Goal: Transaction & Acquisition: Purchase product/service

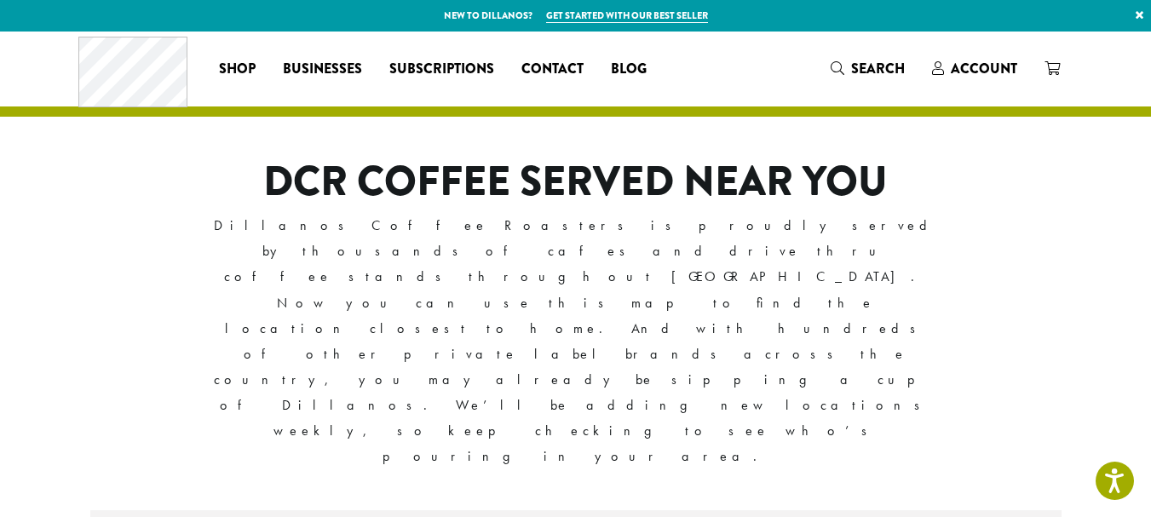
type input "**********"
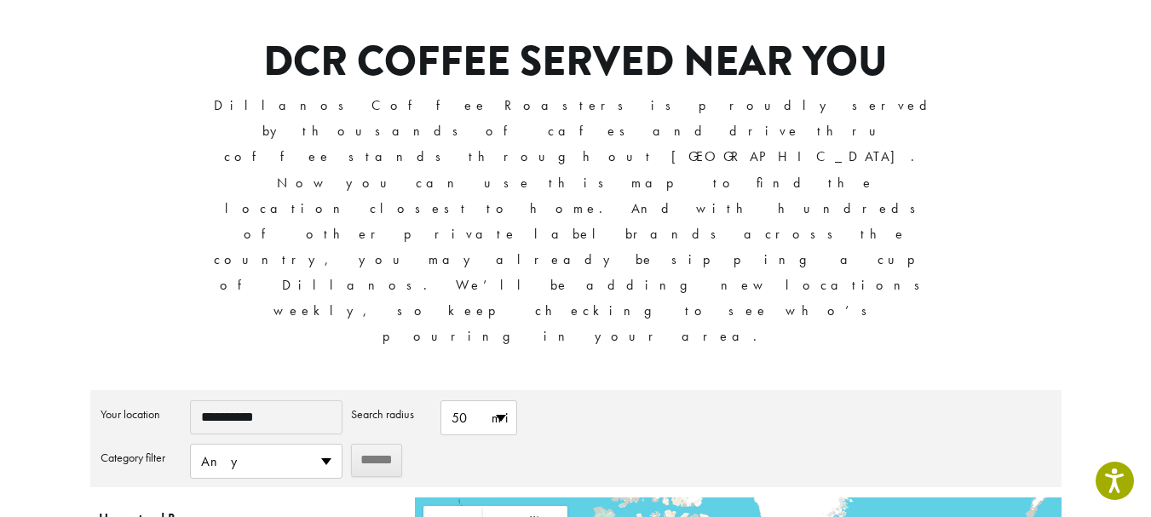
scroll to position [127, 0]
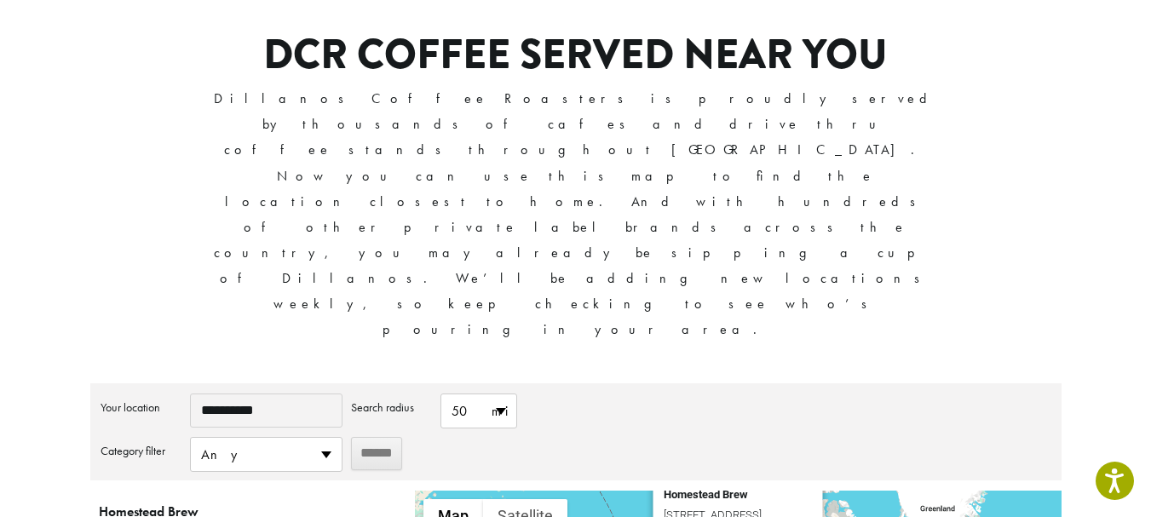
click at [389, 437] on input "******" at bounding box center [376, 453] width 51 height 33
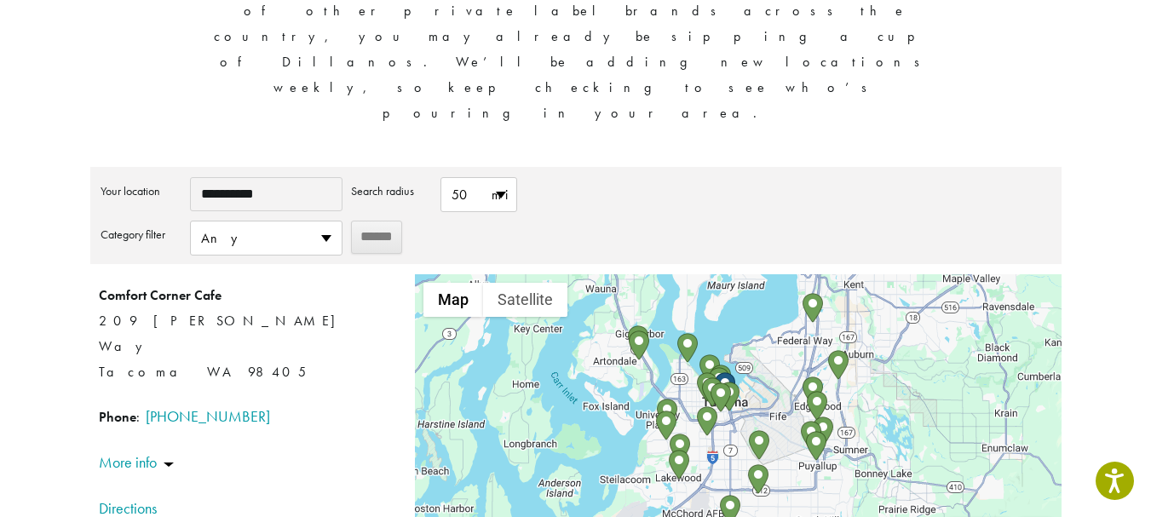
scroll to position [342, 0]
click at [577, 325] on div at bounding box center [738, 425] width 646 height 298
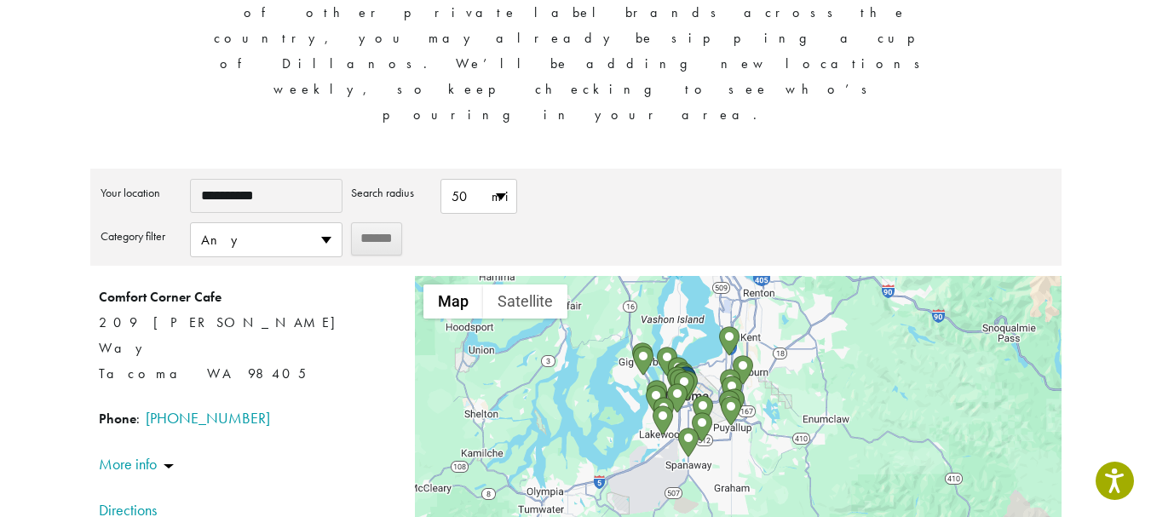
drag, startPoint x: 675, startPoint y: 292, endPoint x: 643, endPoint y: 115, distance: 179.9
click at [643, 276] on div at bounding box center [738, 425] width 646 height 298
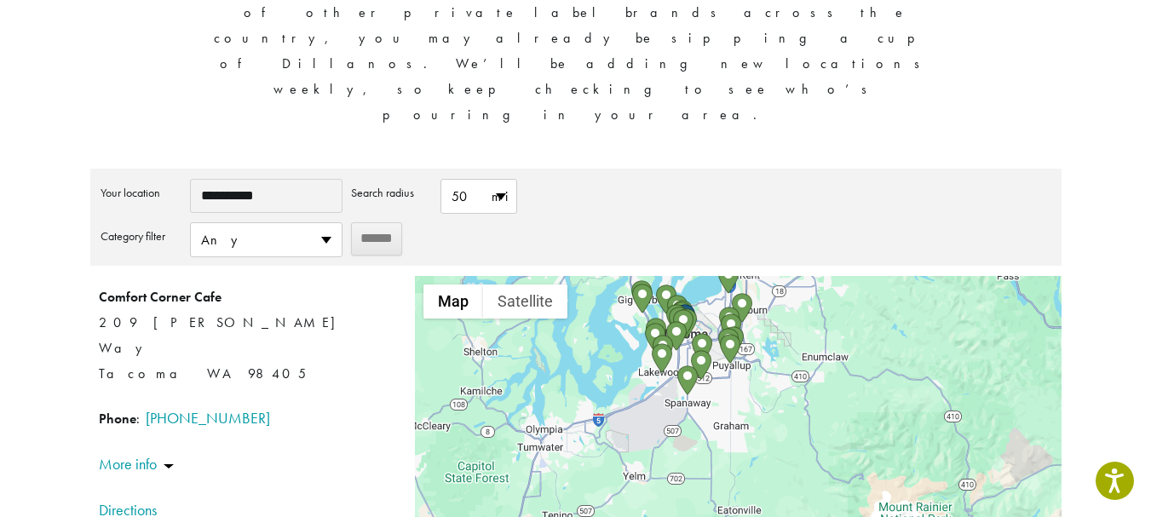
drag, startPoint x: 623, startPoint y: 244, endPoint x: 622, endPoint y: 179, distance: 64.8
click at [622, 276] on div at bounding box center [738, 425] width 646 height 298
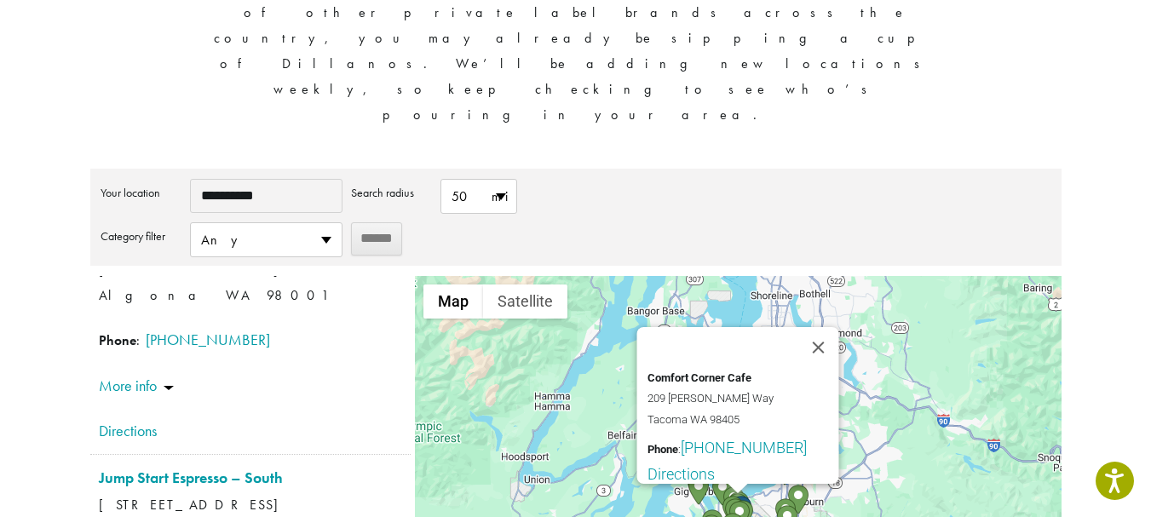
scroll to position [0, 0]
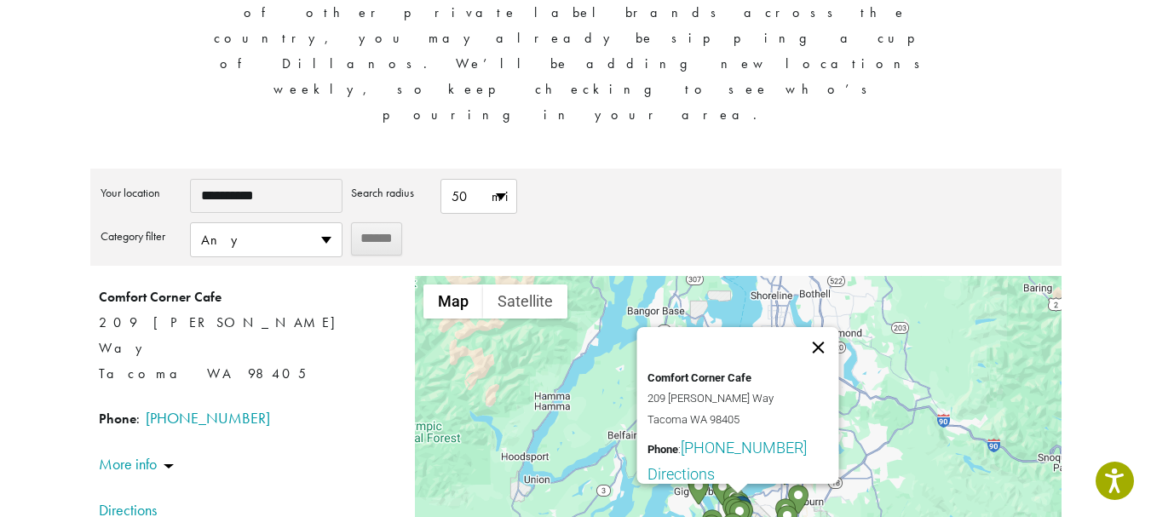
click at [826, 327] on button "Close" at bounding box center [818, 347] width 41 height 41
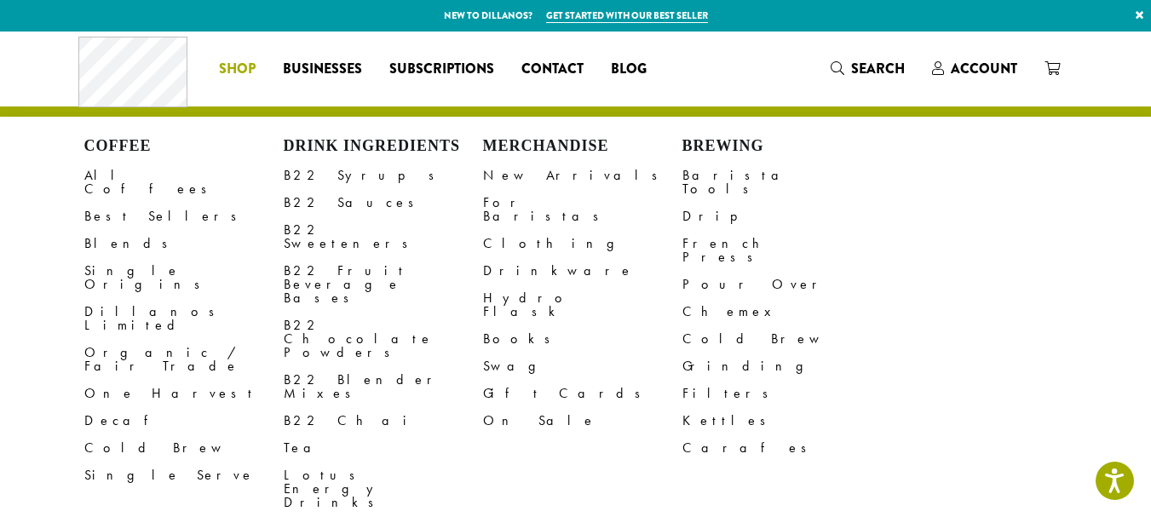
click at [233, 64] on span "Shop" at bounding box center [237, 69] width 37 height 21
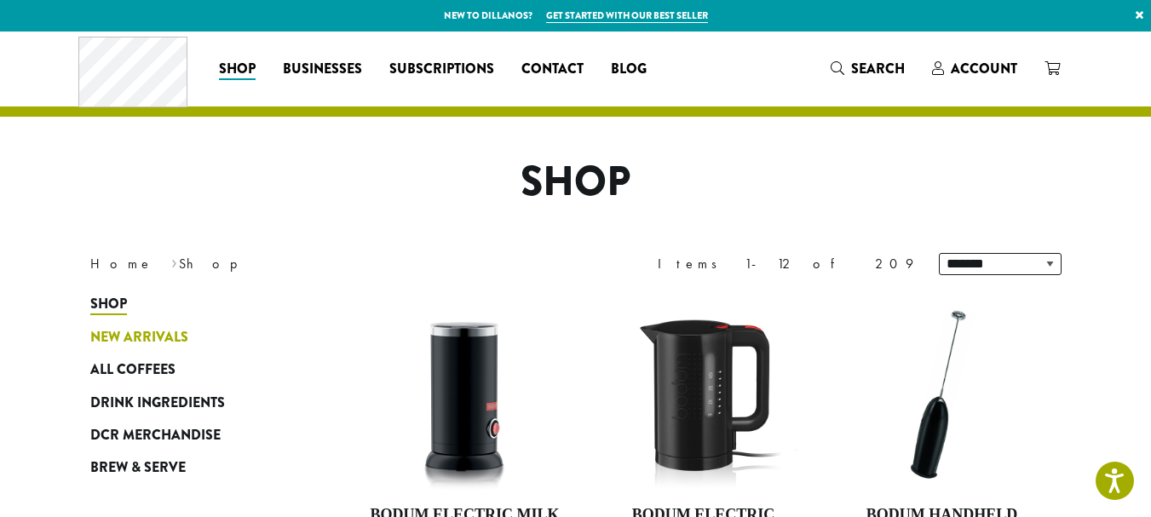
click at [124, 333] on span "New Arrivals" at bounding box center [139, 337] width 98 height 21
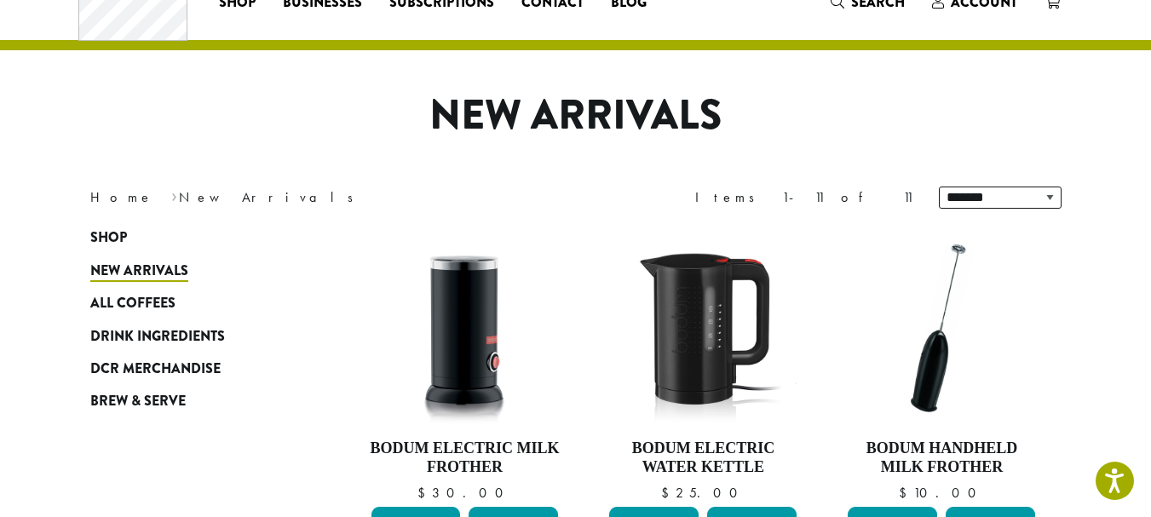
scroll to position [70, 0]
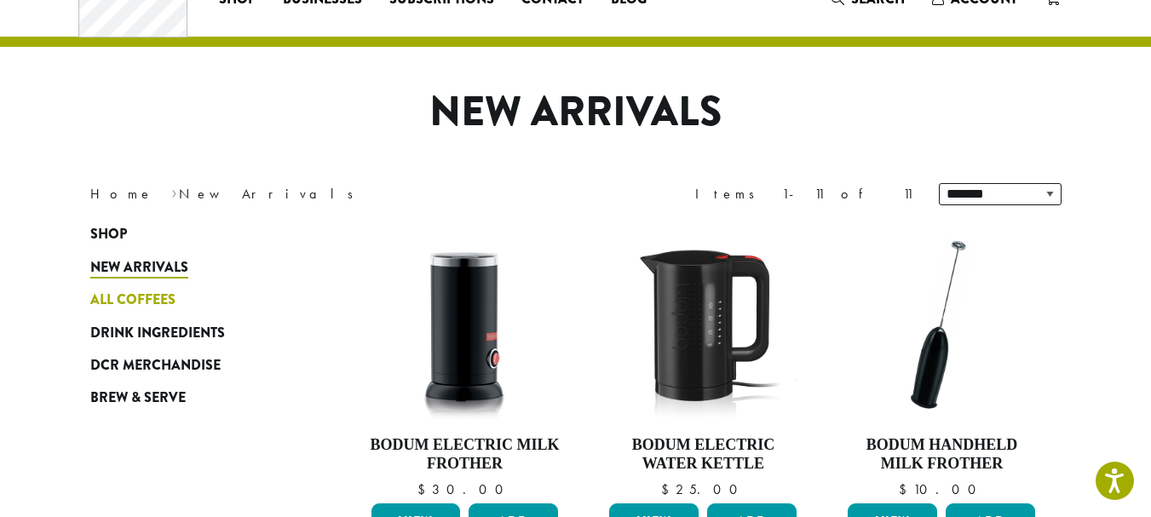
click at [123, 297] on span "All Coffees" at bounding box center [132, 300] width 85 height 21
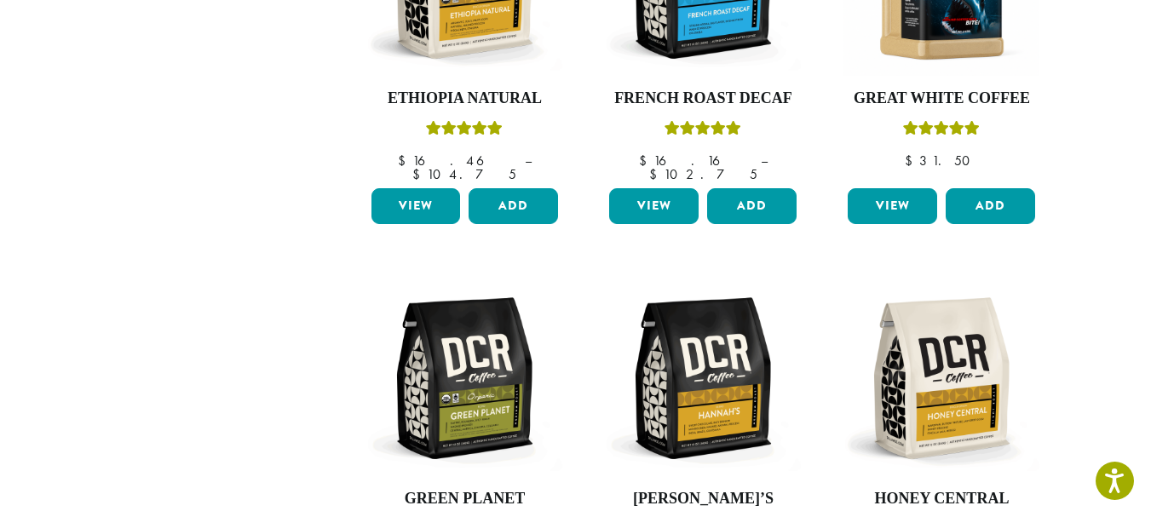
scroll to position [1206, 0]
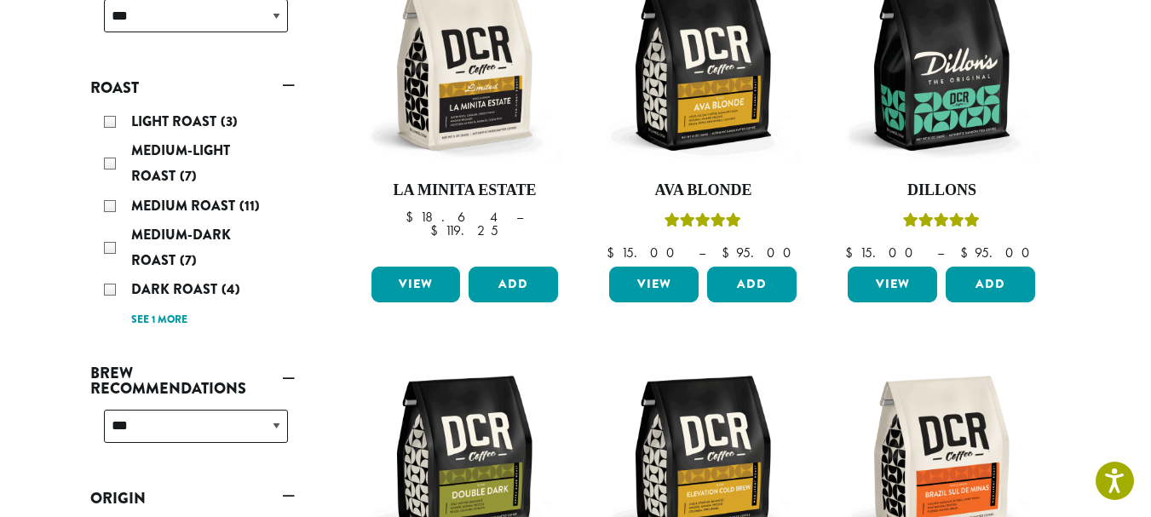
scroll to position [0, 0]
